Goal: Entertainment & Leisure: Consume media (video, audio)

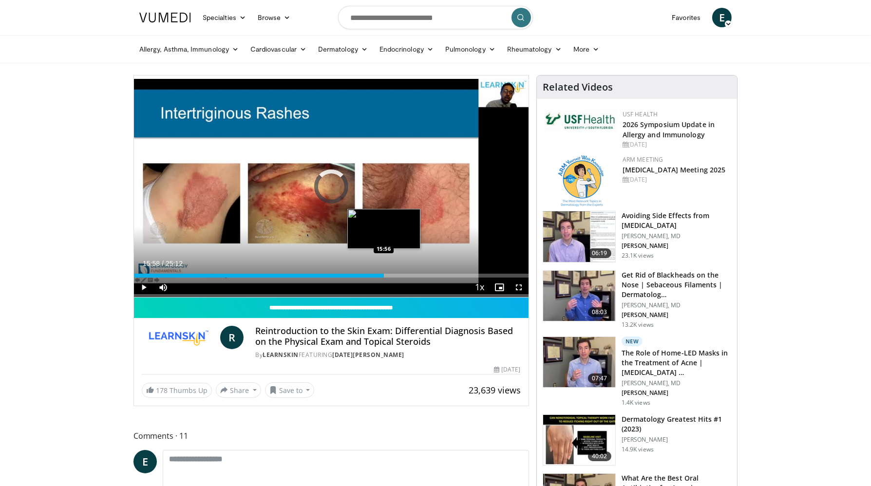
click at [384, 276] on div "Loaded : 3.28% 15:58 15:56" at bounding box center [331, 276] width 394 height 4
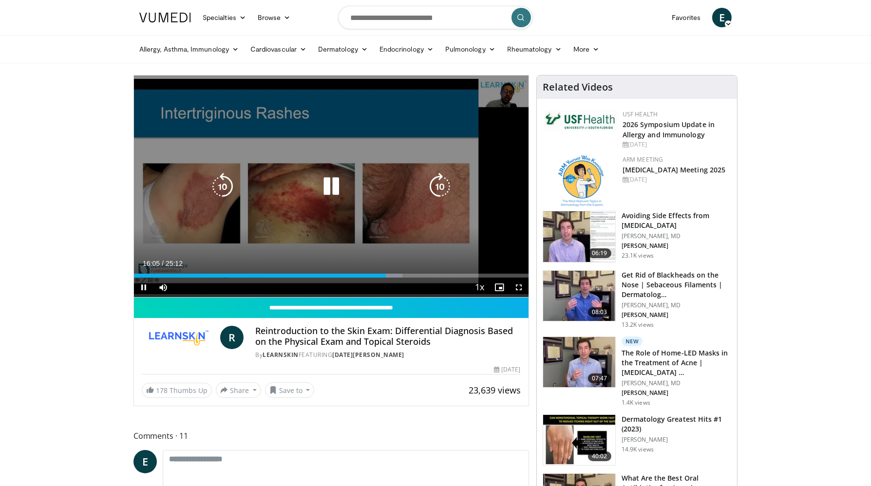
click at [408, 112] on div "10 seconds Tap to unmute" at bounding box center [331, 186] width 394 height 222
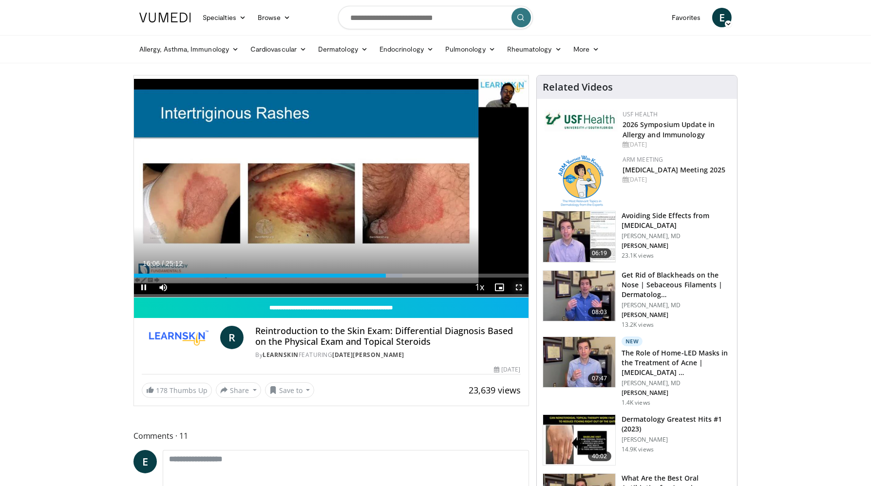
click at [517, 285] on span "Video Player" at bounding box center [518, 287] width 19 height 19
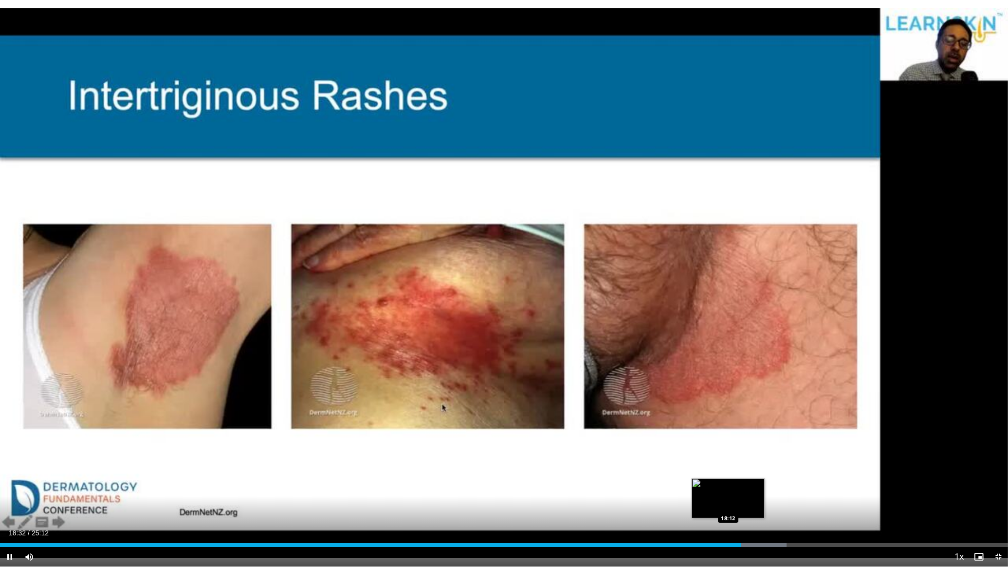
click at [728, 485] on div "Loaded : 78.01% 18:32 18:12" at bounding box center [504, 545] width 1008 height 4
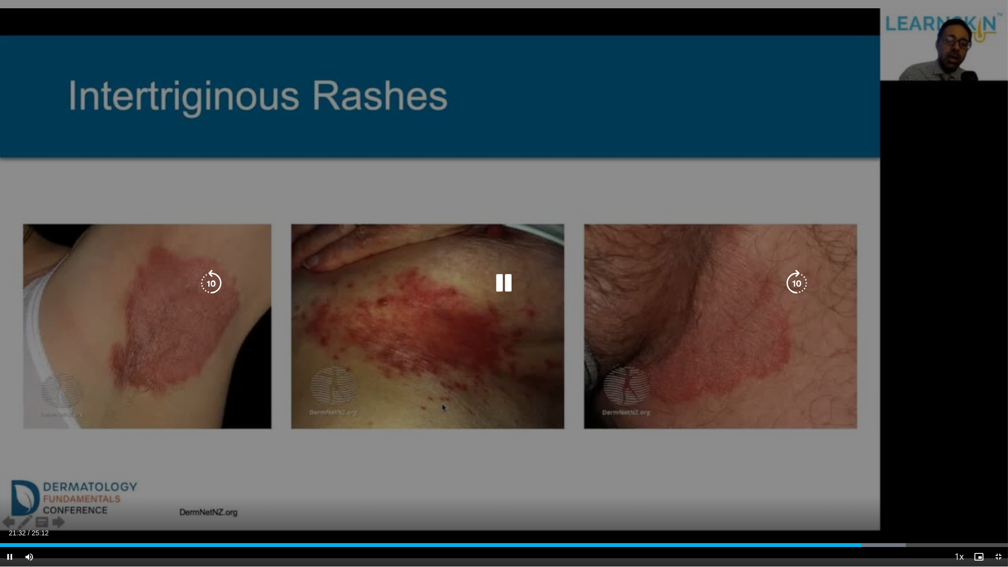
click at [506, 280] on icon "Video Player" at bounding box center [504, 283] width 27 height 27
click at [257, 204] on div "10 seconds Tap to unmute" at bounding box center [504, 283] width 1008 height 567
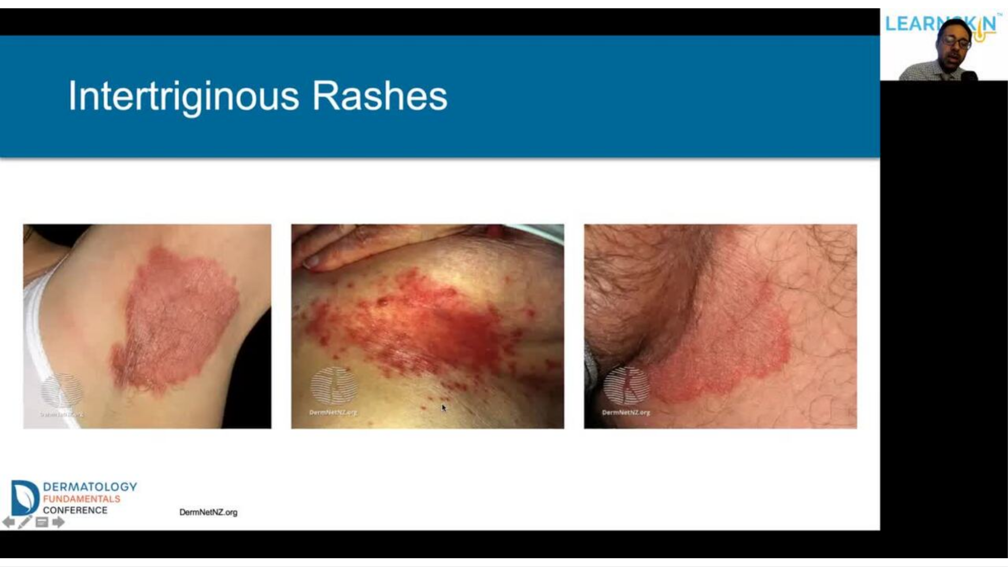
click at [870, 485] on video-js "**********" at bounding box center [504, 283] width 1008 height 567
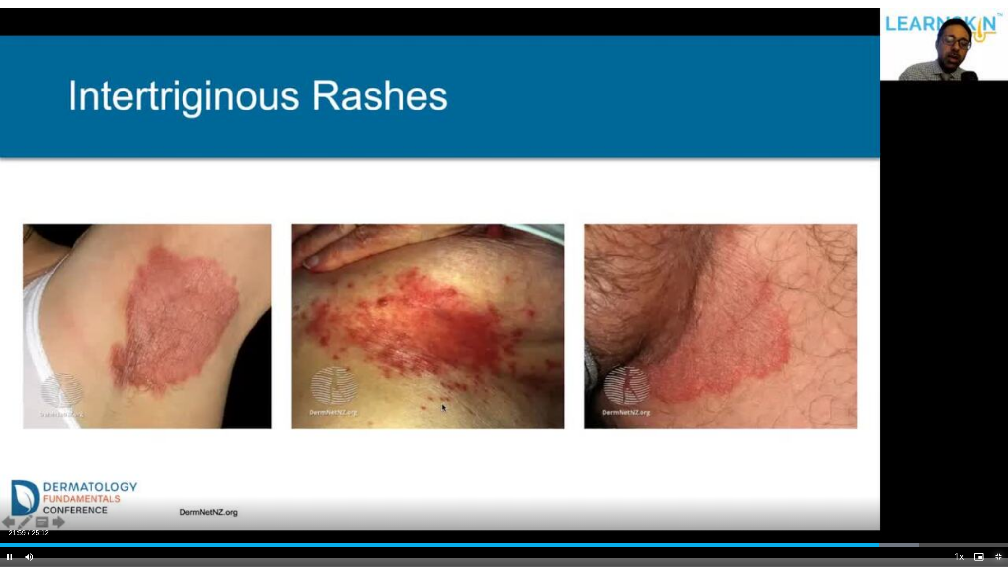
click at [870, 485] on span "Video Player" at bounding box center [998, 556] width 19 height 19
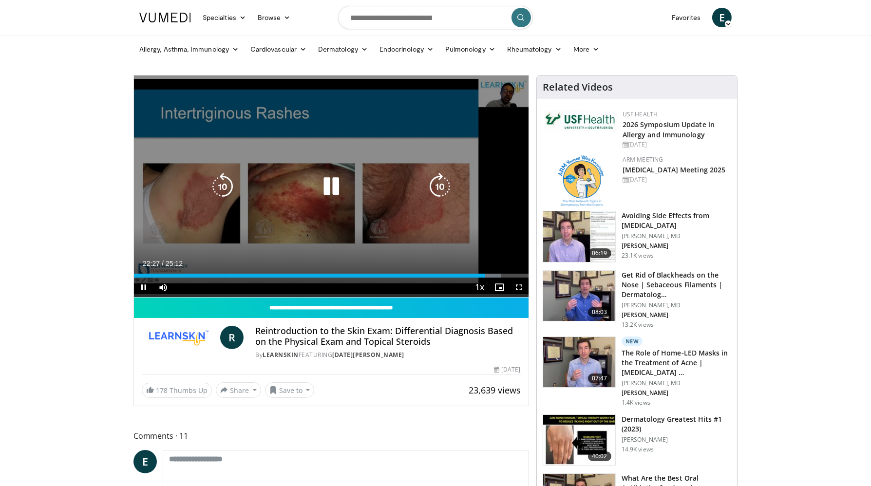
click at [335, 185] on icon "Video Player" at bounding box center [330, 186] width 27 height 27
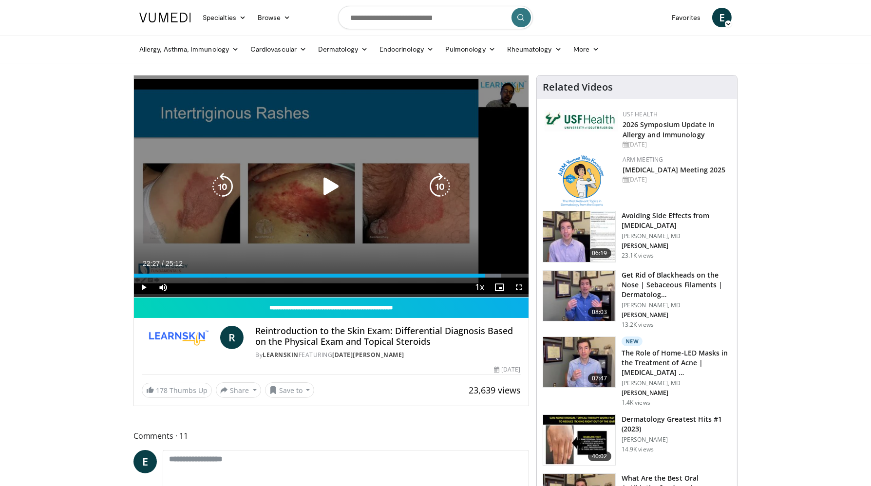
click at [333, 186] on icon "Video Player" at bounding box center [330, 186] width 27 height 27
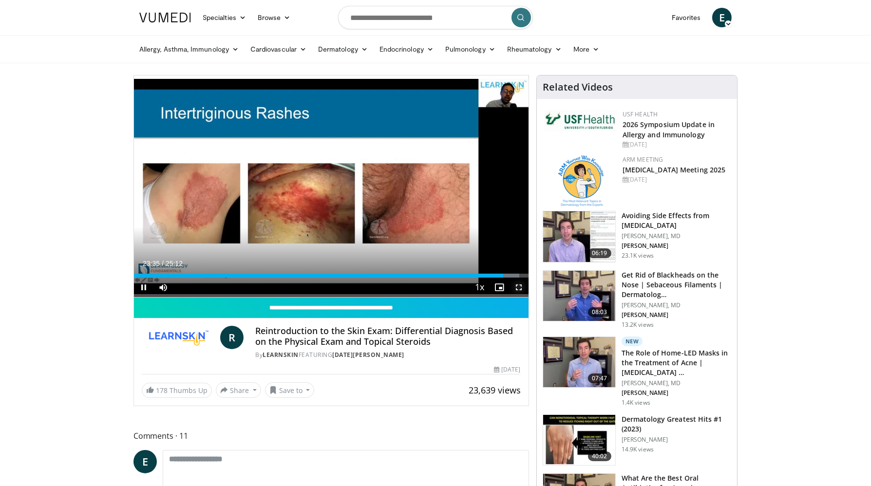
click at [519, 287] on span "Video Player" at bounding box center [518, 287] width 19 height 19
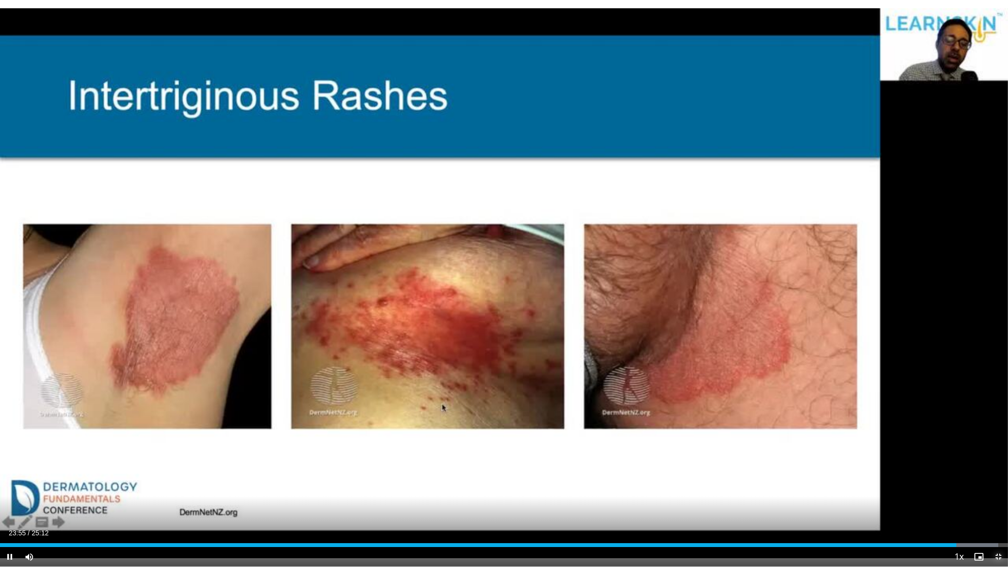
click at [870, 485] on span "Video Player" at bounding box center [998, 556] width 19 height 19
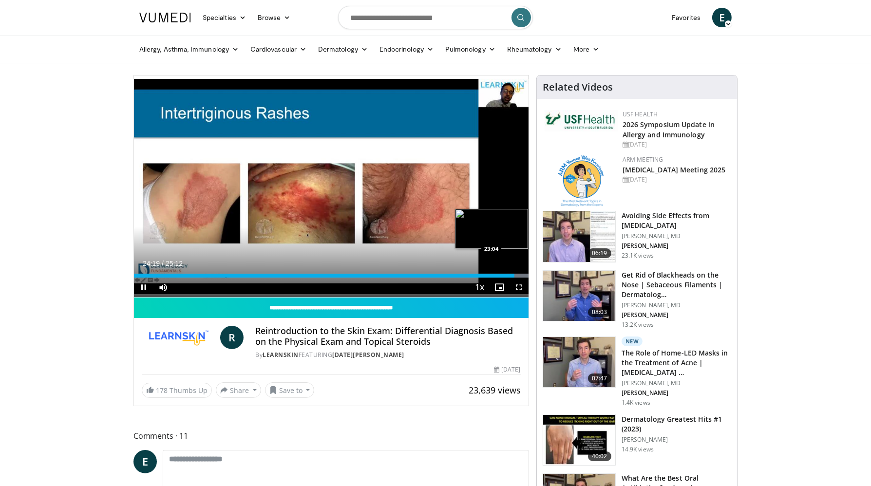
click at [495, 275] on div "Loaded : 100.00% 24:19 23:04" at bounding box center [331, 276] width 394 height 4
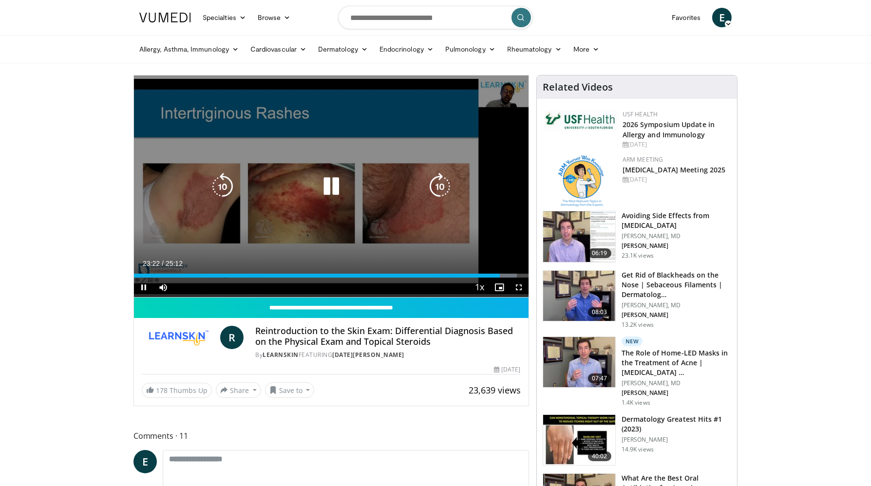
click at [437, 185] on icon "Video Player" at bounding box center [439, 186] width 27 height 27
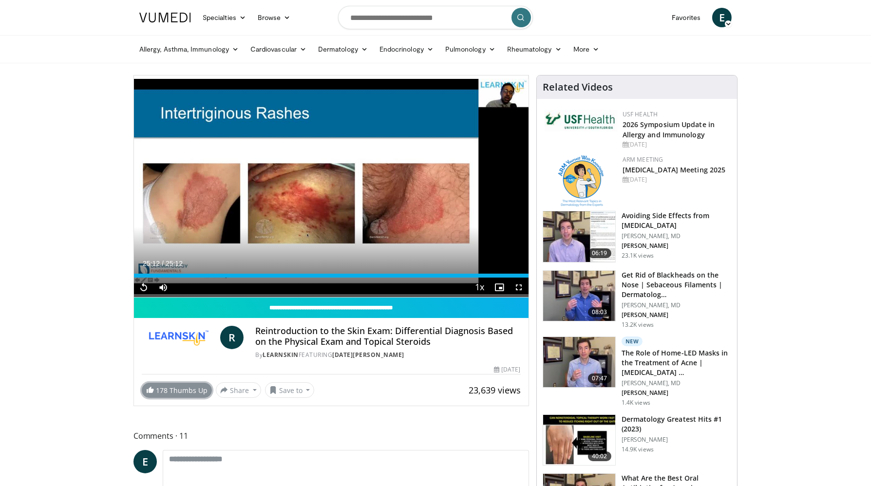
click at [180, 390] on link "178 Thumbs Up" at bounding box center [177, 390] width 70 height 15
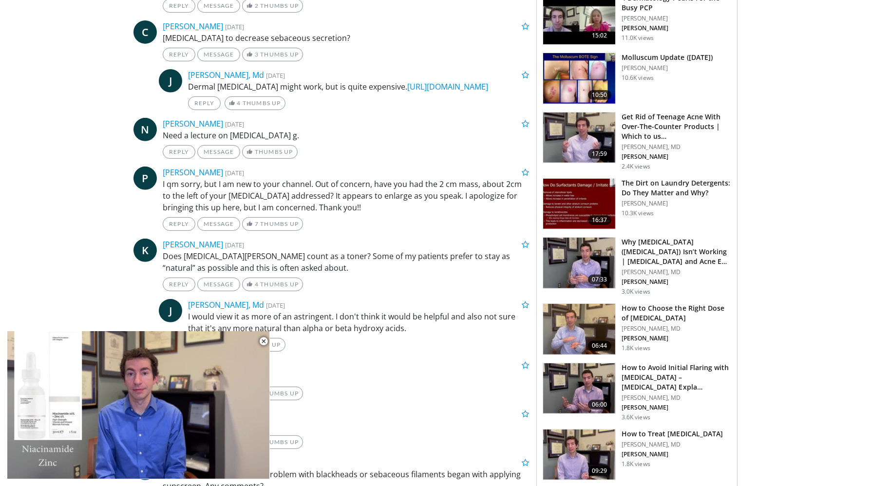
scroll to position [632, 0]
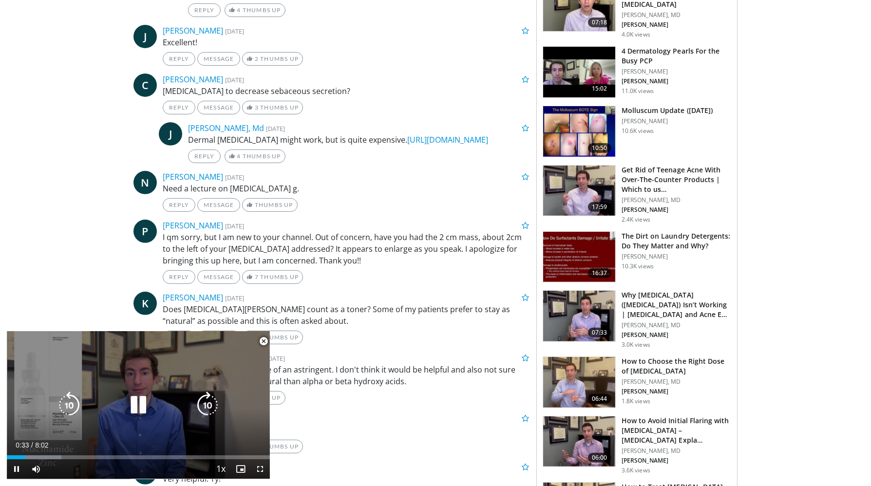
click at [133, 409] on icon "Video Player" at bounding box center [138, 404] width 27 height 27
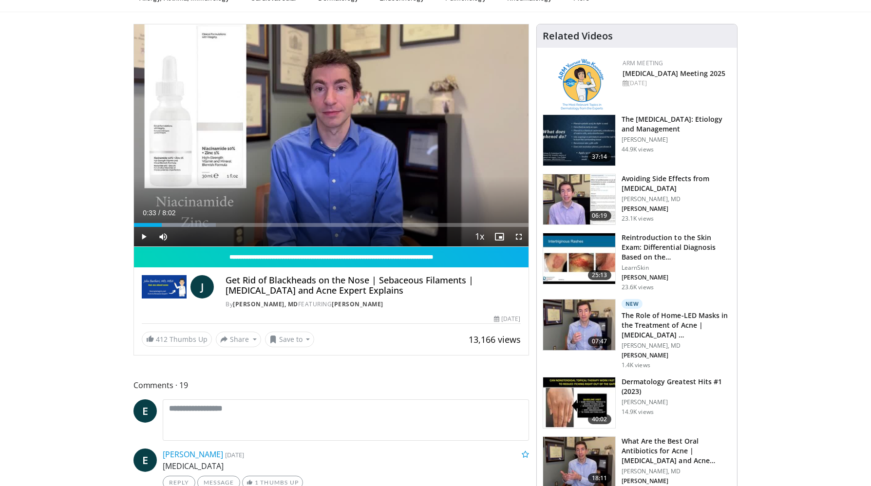
scroll to position [0, 0]
